Goal: Task Accomplishment & Management: Manage account settings

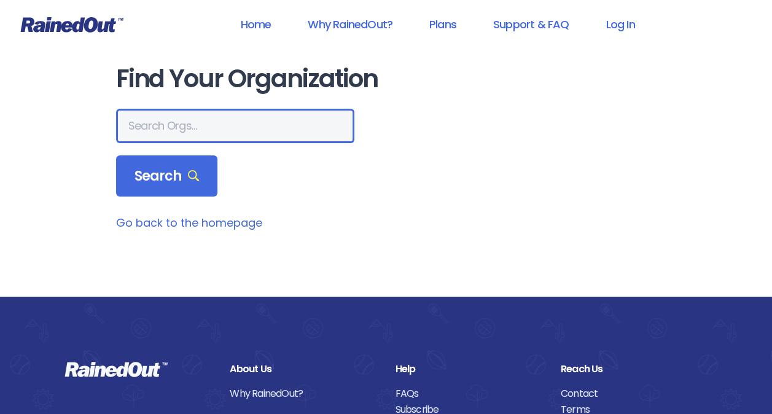
click at [144, 125] on input "text" at bounding box center [235, 126] width 238 height 34
type input "eccv"
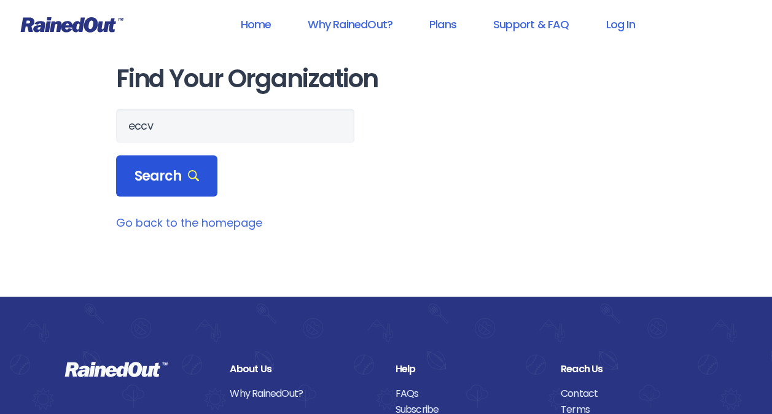
click at [181, 177] on span "Search" at bounding box center [167, 176] width 65 height 17
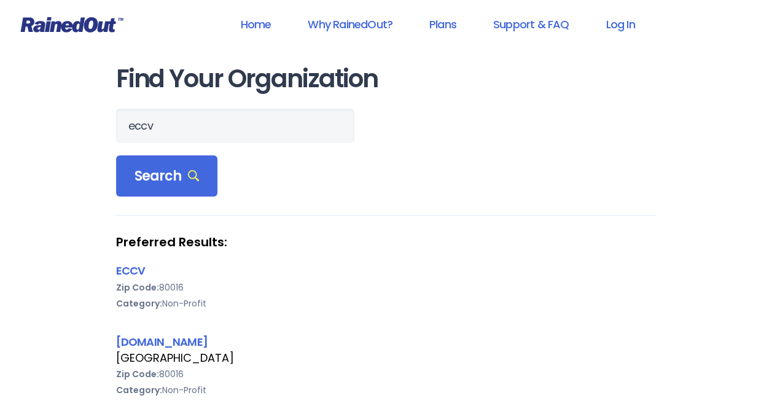
click at [162, 352] on div "[GEOGRAPHIC_DATA]" at bounding box center [386, 358] width 541 height 16
click at [151, 338] on link "[DOMAIN_NAME]" at bounding box center [162, 341] width 92 height 15
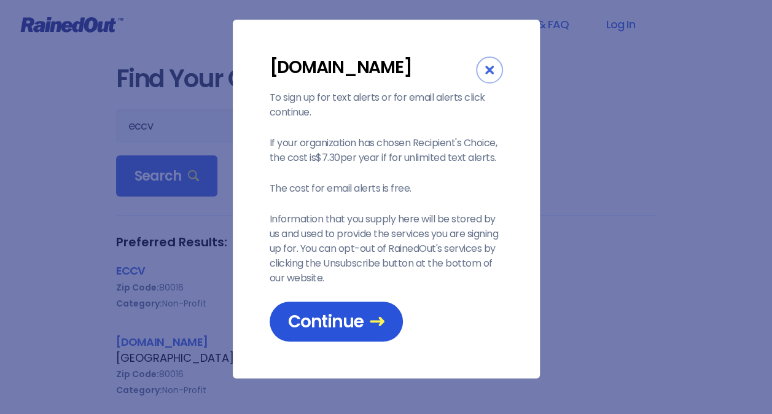
click at [321, 313] on span "Continue" at bounding box center [336, 322] width 96 height 22
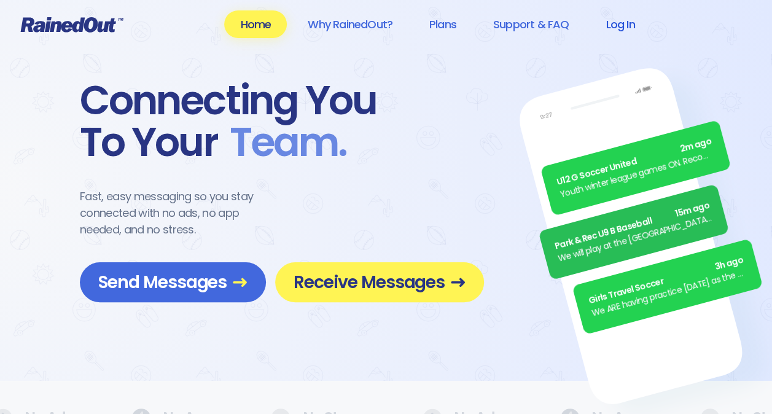
click at [623, 21] on link "Log In" at bounding box center [620, 24] width 61 height 28
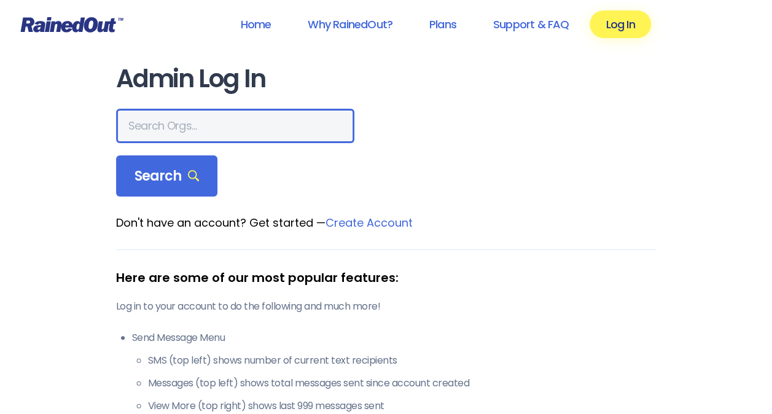
click at [168, 122] on input "text" at bounding box center [235, 126] width 238 height 34
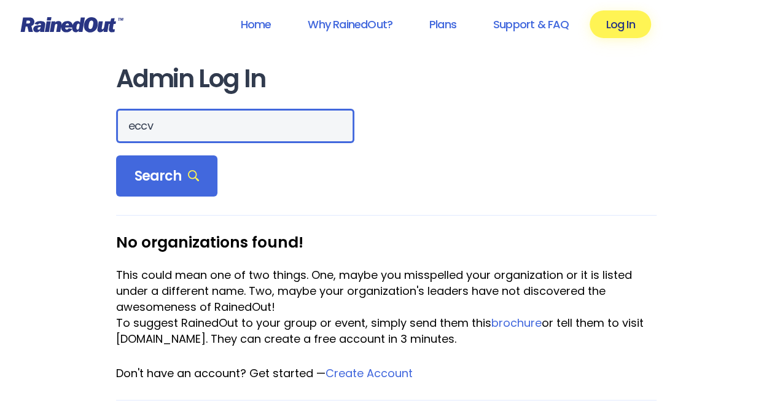
type input "eccv"
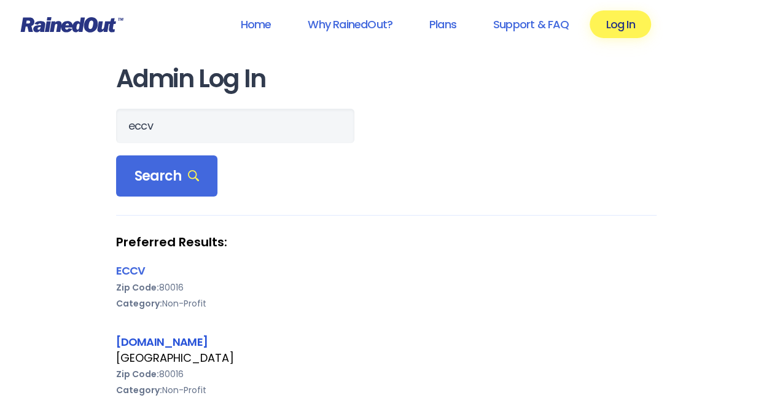
click at [138, 339] on link "[DOMAIN_NAME]" at bounding box center [162, 341] width 92 height 15
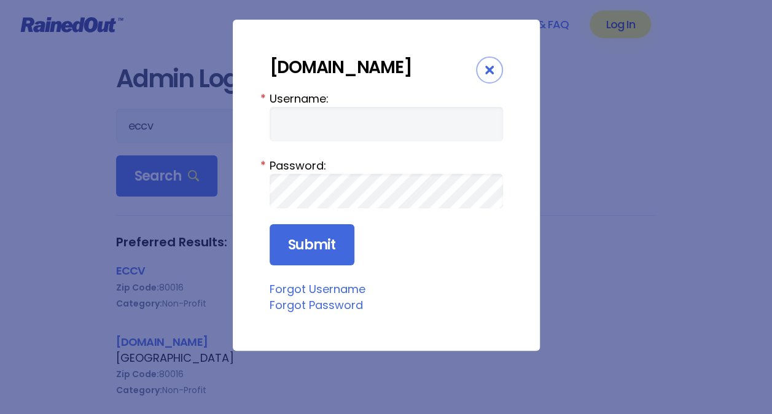
click at [314, 288] on link "Forgot Username" at bounding box center [318, 288] width 96 height 15
